Goal: Information Seeking & Learning: Find specific fact

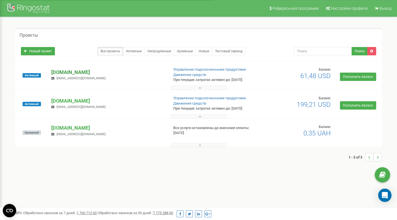
click at [92, 72] on p "[DOMAIN_NAME]" at bounding box center [107, 72] width 113 height 7
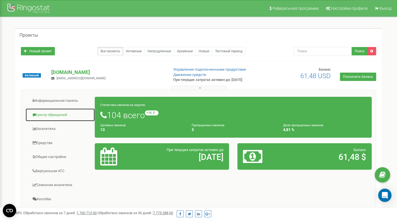
click at [46, 115] on link "Центр обращений" at bounding box center [60, 115] width 70 height 14
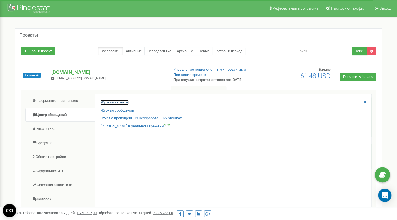
click at [107, 102] on link "Журнал звонков" at bounding box center [115, 102] width 28 height 5
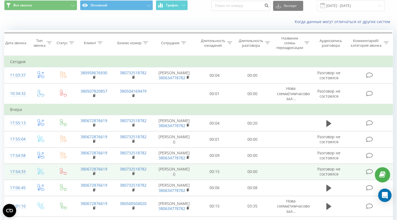
scroll to position [28, 0]
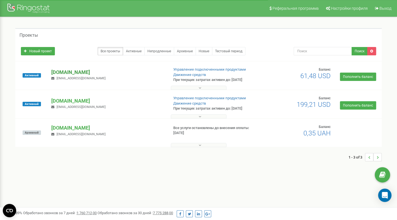
click at [77, 73] on p "[DOMAIN_NAME]" at bounding box center [107, 72] width 113 height 7
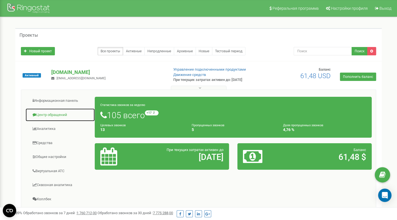
click at [48, 114] on link "Центр обращений" at bounding box center [60, 115] width 70 height 14
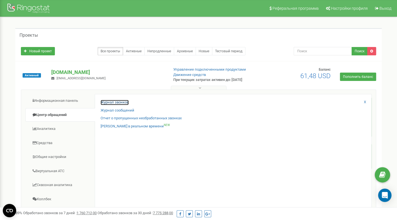
click at [123, 102] on link "Журнал звонков" at bounding box center [115, 102] width 28 height 5
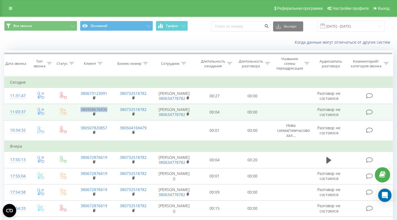
drag, startPoint x: 110, startPoint y: 109, endPoint x: 72, endPoint y: 108, distance: 37.6
click at [72, 108] on tr "11:03:37 380958676930 380732518782 Батюков Олег 380634778782 00:04 00:00 Разгов…" at bounding box center [198, 112] width 388 height 16
copy link "380958676930"
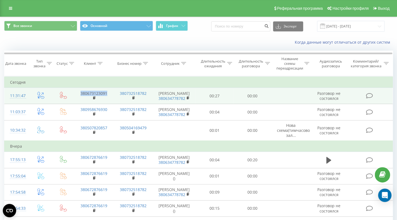
drag, startPoint x: 109, startPoint y: 93, endPoint x: 78, endPoint y: 94, distance: 30.9
click at [78, 94] on td "380673123091" at bounding box center [94, 96] width 40 height 16
copy link "380673123091"
